Goal: Communication & Community: Share content

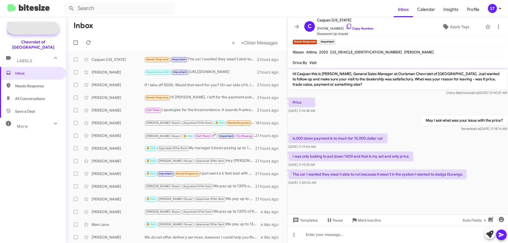
click at [41, 26] on span "Special Campaign" at bounding box center [39, 28] width 32 height 5
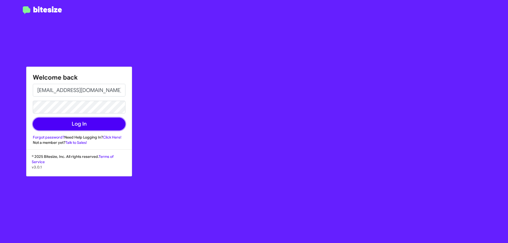
click at [86, 126] on button "Log In" at bounding box center [79, 124] width 93 height 13
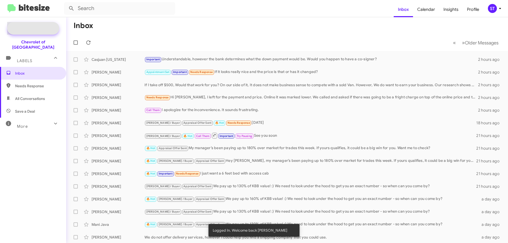
click at [26, 33] on span "Special Campaign" at bounding box center [33, 28] width 52 height 13
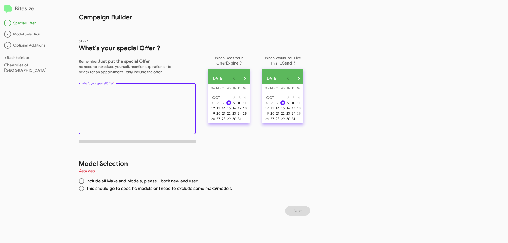
paste textarea "⛵️ Set Sail into Savings at [GEOGRAPHIC_DATA]! ⛵️ Trade in your old ride and ge…"
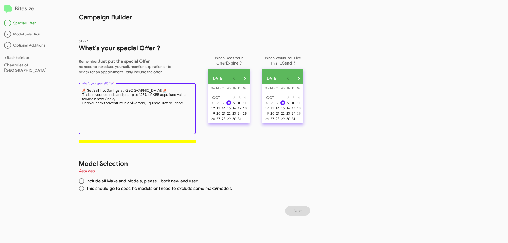
click at [82, 96] on textarea "What's your special Offer *" at bounding box center [137, 109] width 111 height 43
type textarea "⛵️ Set Sail into Savings at [GEOGRAPHIC_DATA]! ⛵️ Trade in your old ride and ge…"
click at [221, 110] on div "13" at bounding box center [218, 108] width 5 height 5
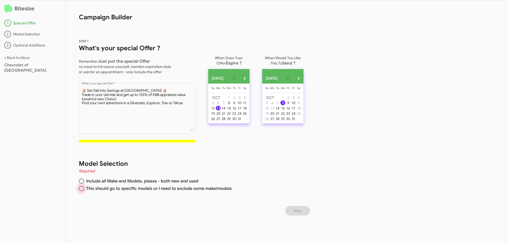
click at [83, 187] on span at bounding box center [81, 188] width 5 height 5
click at [83, 187] on input "This should go to specific models or I need to exclude some make/models" at bounding box center [81, 188] width 5 height 5
radio input "true"
click at [306, 210] on button "Next" at bounding box center [297, 211] width 25 height 10
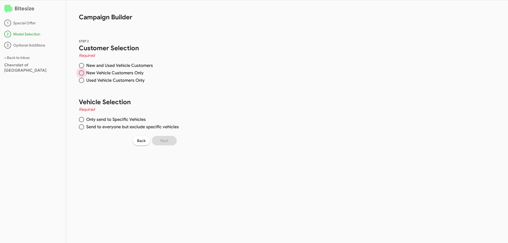
click at [82, 73] on span at bounding box center [82, 73] width 0 height 0
click at [82, 73] on input "New Vehicle Customers Only" at bounding box center [81, 72] width 5 height 5
radio input "true"
click at [83, 120] on span at bounding box center [81, 119] width 5 height 5
click at [83, 120] on input "Only send to Specific Vehicles" at bounding box center [81, 119] width 5 height 5
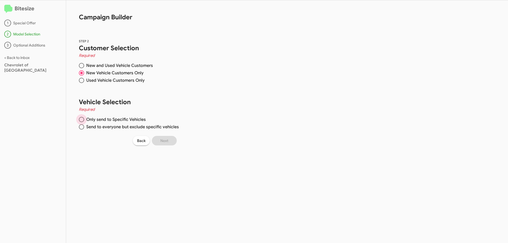
radio input "true"
click at [195, 169] on span at bounding box center [196, 170] width 4 height 4
click at [196, 172] on input "Chevrolet" at bounding box center [196, 172] width 0 height 0
checkbox input "true"
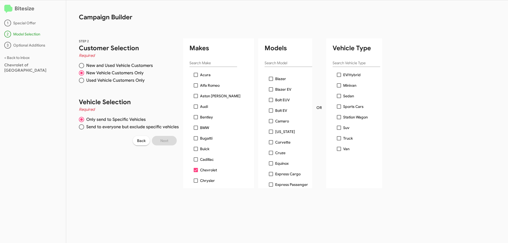
scroll to position [26, 0]
click at [271, 155] on span at bounding box center [271, 154] width 4 height 4
click at [271, 156] on input "Equinox" at bounding box center [271, 156] width 0 height 0
checkbox input "true"
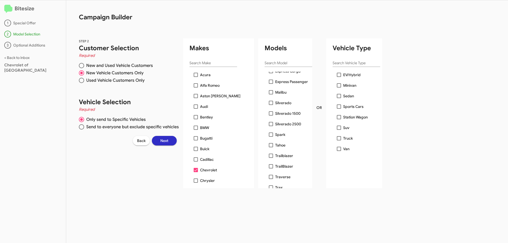
scroll to position [132, 0]
click at [271, 92] on span at bounding box center [271, 91] width 4 height 4
click at [271, 93] on input "Silverado" at bounding box center [271, 93] width 0 height 0
checkbox input "true"
click at [269, 176] on span at bounding box center [271, 175] width 4 height 4
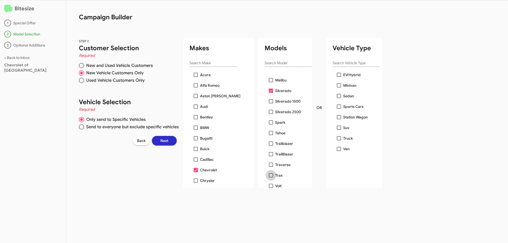
click at [271, 178] on input "Trax" at bounding box center [271, 178] width 0 height 0
checkbox input "true"
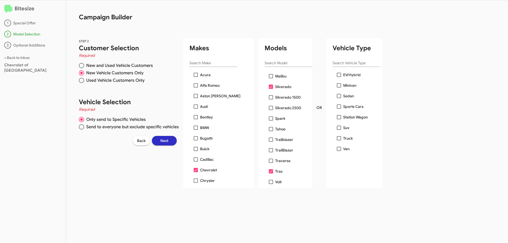
scroll to position [137, 0]
click at [272, 128] on span at bounding box center [271, 128] width 4 height 4
click at [271, 130] on input "Tahoe" at bounding box center [271, 130] width 0 height 0
checkbox input "true"
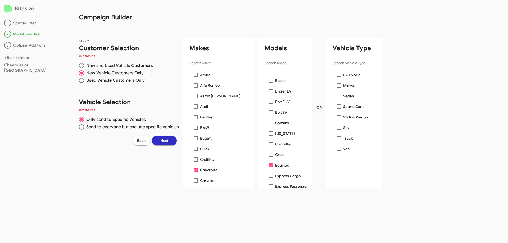
scroll to position [0, 0]
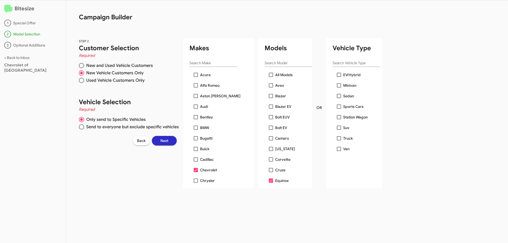
click at [164, 138] on span "Next" at bounding box center [164, 141] width 8 height 10
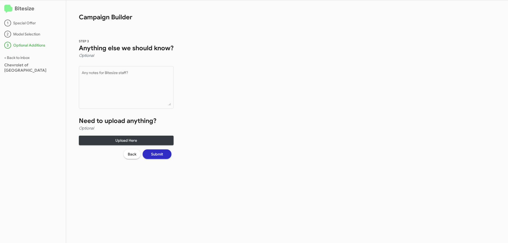
click at [159, 157] on span "Submit" at bounding box center [157, 155] width 12 height 10
click at [166, 154] on button "Submit" at bounding box center [157, 155] width 29 height 10
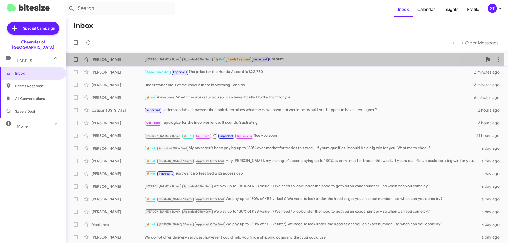
click at [112, 61] on div "[PERSON_NAME]" at bounding box center [118, 59] width 53 height 5
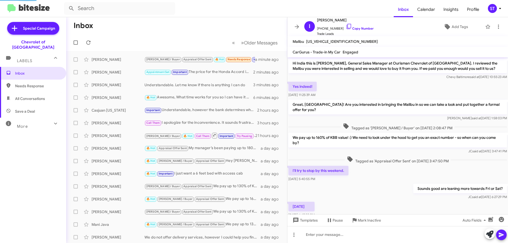
scroll to position [69, 0]
